Goal: Task Accomplishment & Management: Manage account settings

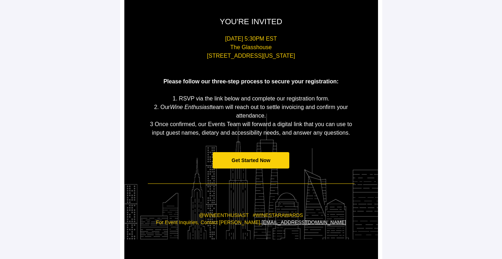
scroll to position [121, 0]
click at [243, 164] on span "Get Started Now" at bounding box center [251, 160] width 77 height 17
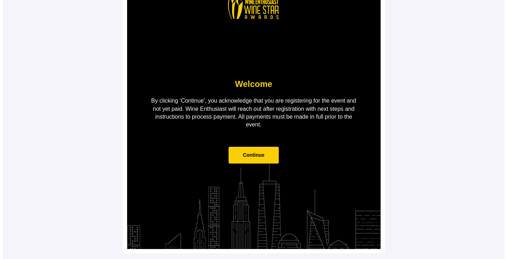
scroll to position [0, 0]
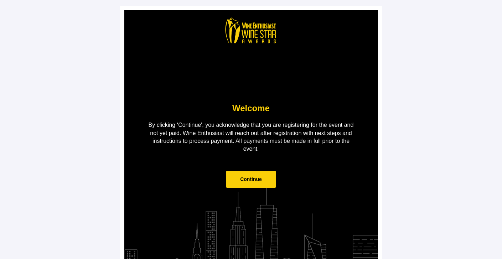
click at [253, 178] on span "Continue" at bounding box center [251, 179] width 22 height 6
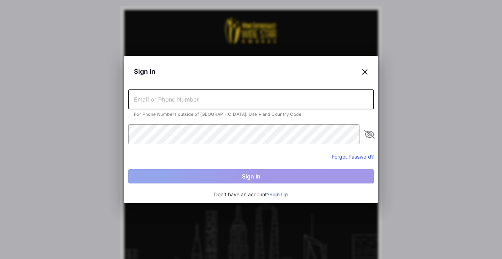
click at [200, 100] on input "text" at bounding box center [250, 99] width 245 height 20
type input "[EMAIL_ADDRESS][DOMAIN_NAME]"
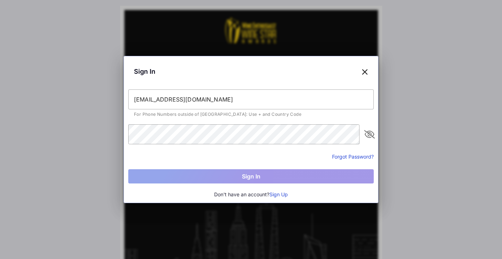
click at [359, 156] on button "Forgot Password?" at bounding box center [353, 156] width 42 height 7
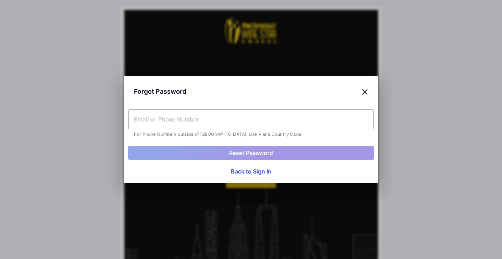
click at [234, 122] on input "text" at bounding box center [250, 119] width 245 height 20
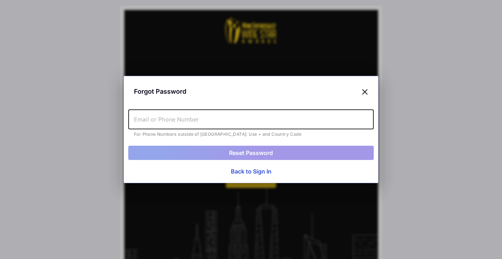
type input "[EMAIL_ADDRESS][DOMAIN_NAME]"
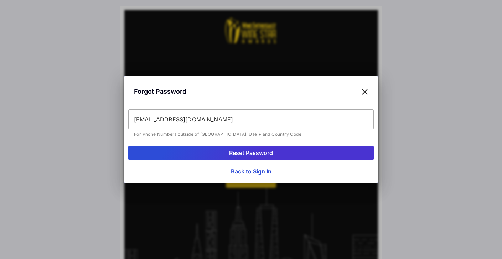
click at [250, 150] on button "Reset Password" at bounding box center [250, 153] width 245 height 14
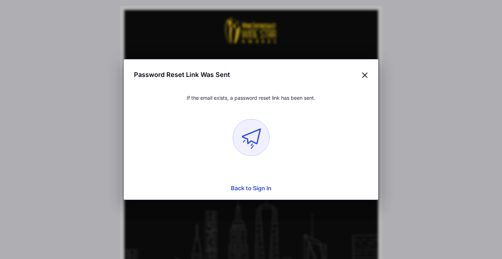
click at [266, 189] on button "Back to Sign In" at bounding box center [250, 188] width 245 height 14
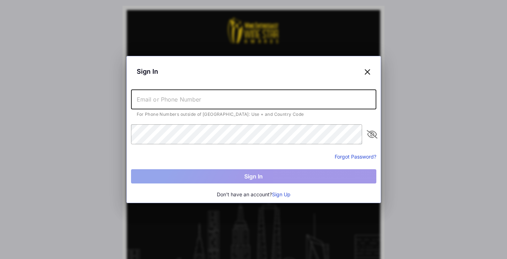
click at [167, 103] on input "text" at bounding box center [253, 99] width 245 height 20
type input "[EMAIL_ADDRESS][DOMAIN_NAME]"
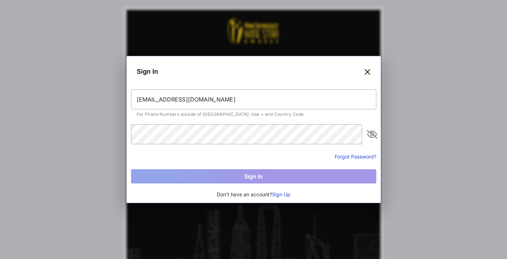
click at [353, 159] on button "Forgot Password?" at bounding box center [356, 156] width 42 height 7
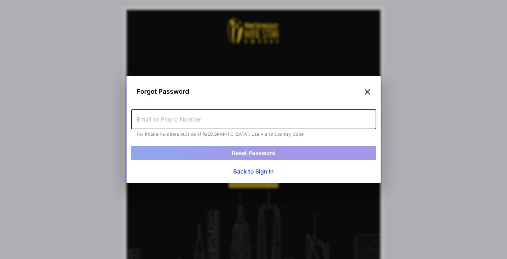
click at [238, 126] on input "text" at bounding box center [253, 119] width 245 height 20
type input "[EMAIL_ADDRESS][DOMAIN_NAME]"
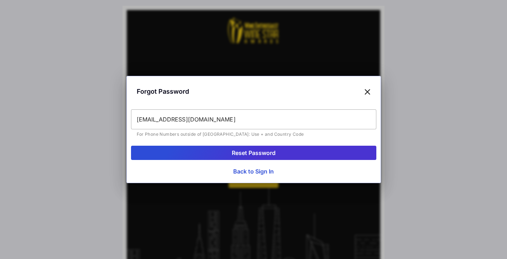
click at [251, 154] on button "Reset Password" at bounding box center [253, 153] width 245 height 14
